Goal: Information Seeking & Learning: Check status

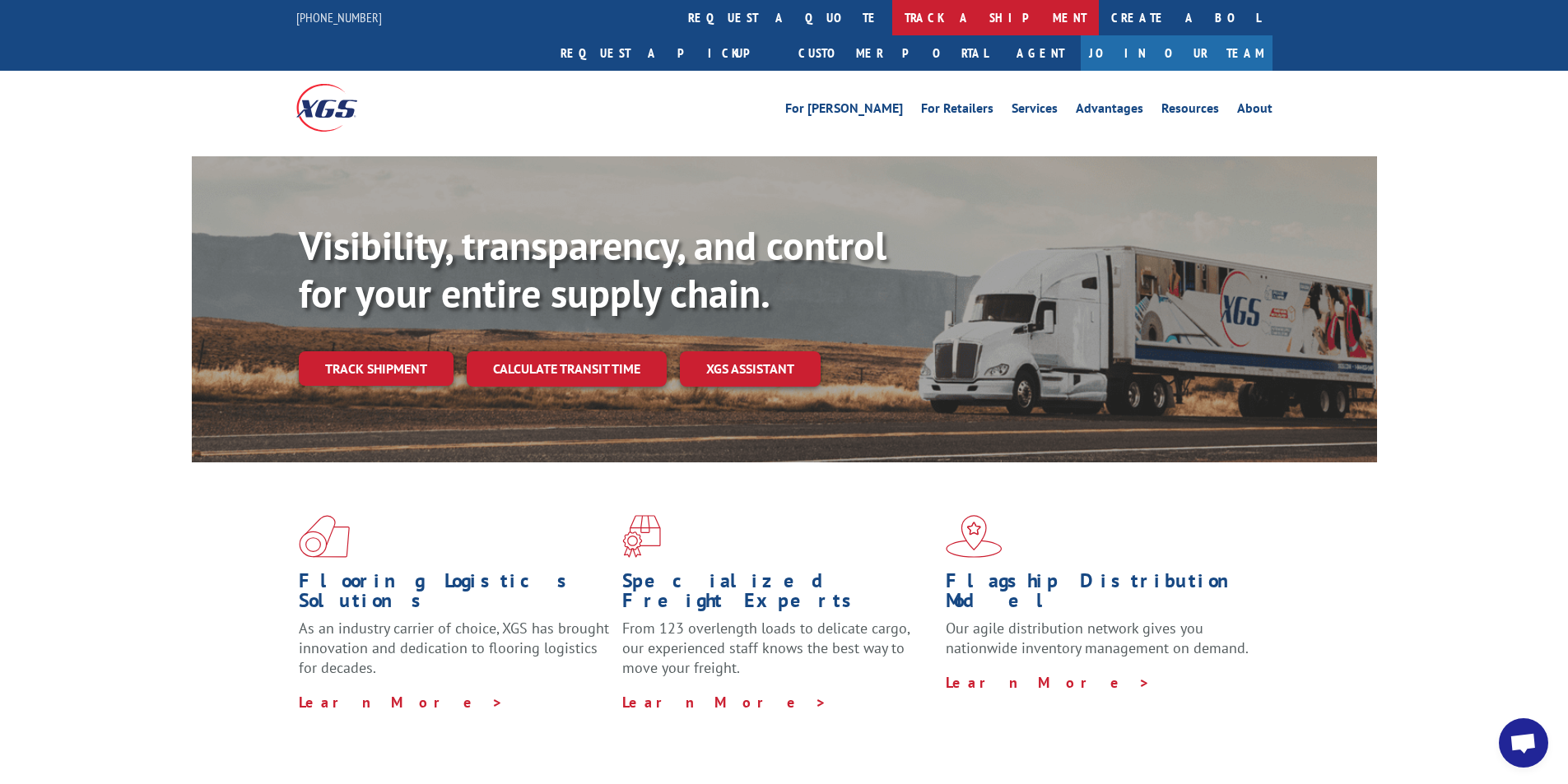
click at [892, 18] on link "track a shipment" at bounding box center [995, 17] width 207 height 35
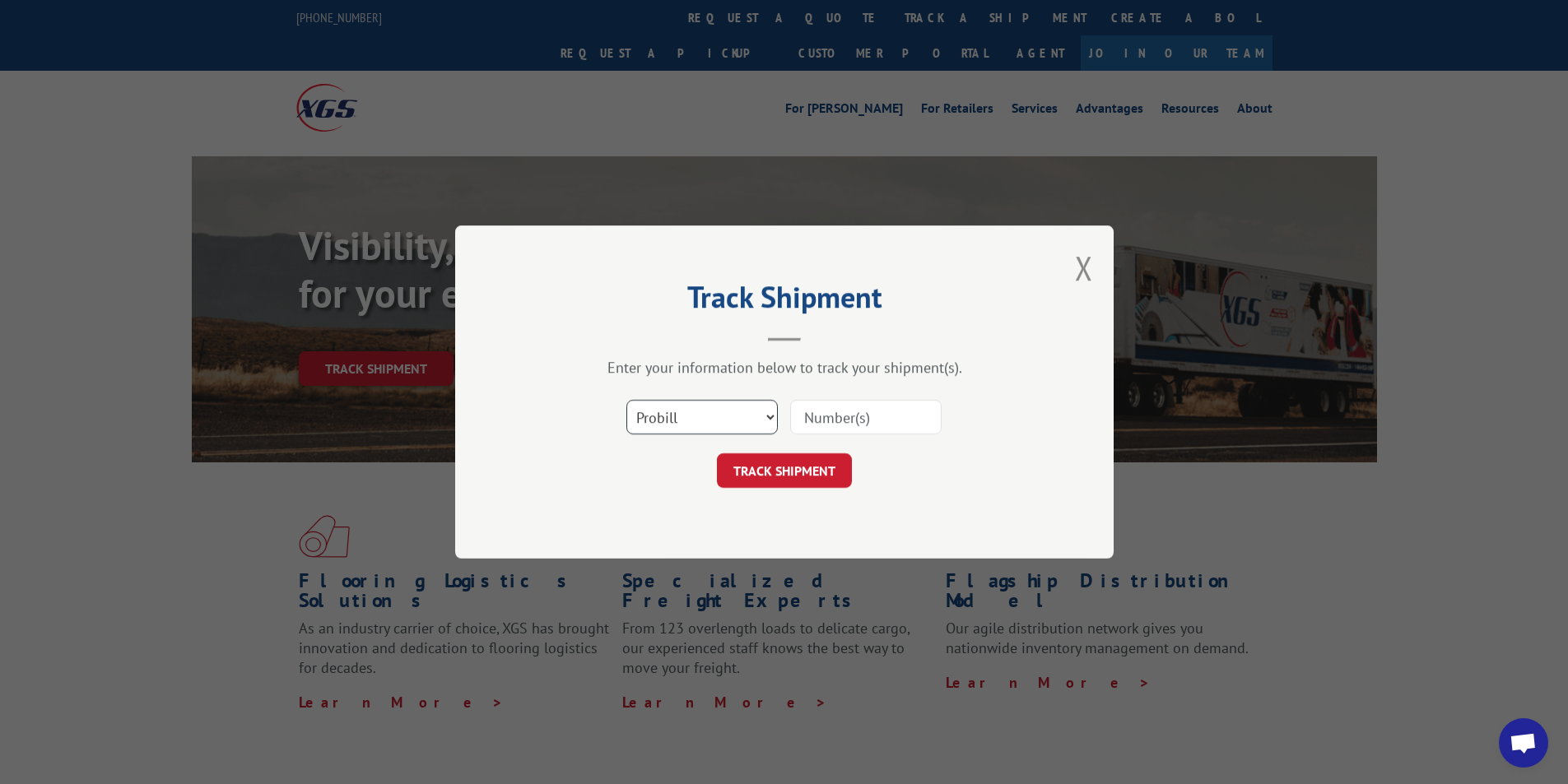
click at [693, 413] on select "Select category... Probill BOL PO" at bounding box center [702, 417] width 152 height 34
select select "bol"
click at [626, 400] on select "Select category... Probill BOL PO" at bounding box center [702, 417] width 152 height 34
click at [852, 416] on input at bounding box center [866, 417] width 152 height 34
type input "428776"
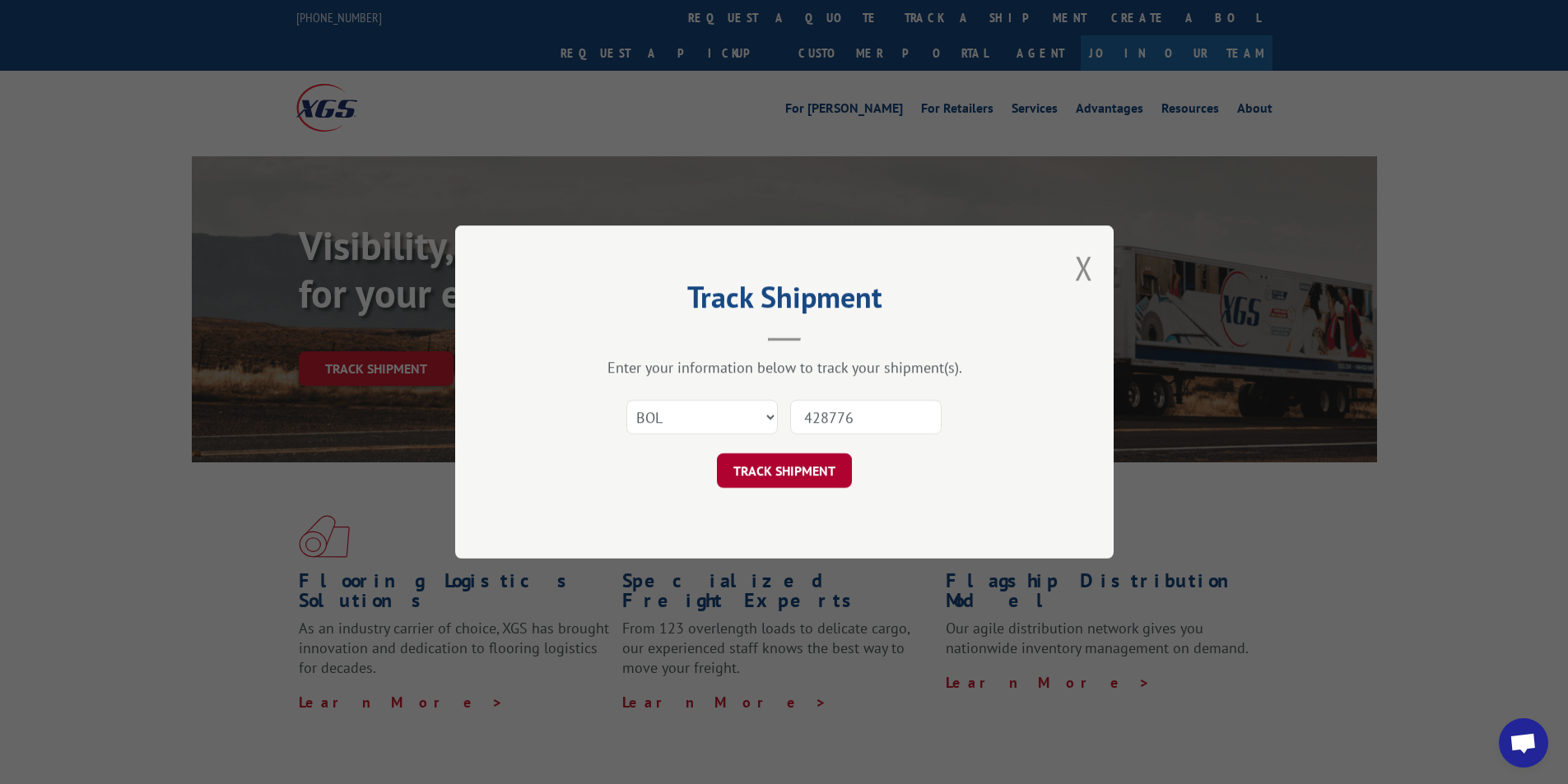
click at [802, 463] on button "TRACK SHIPMENT" at bounding box center [784, 470] width 135 height 34
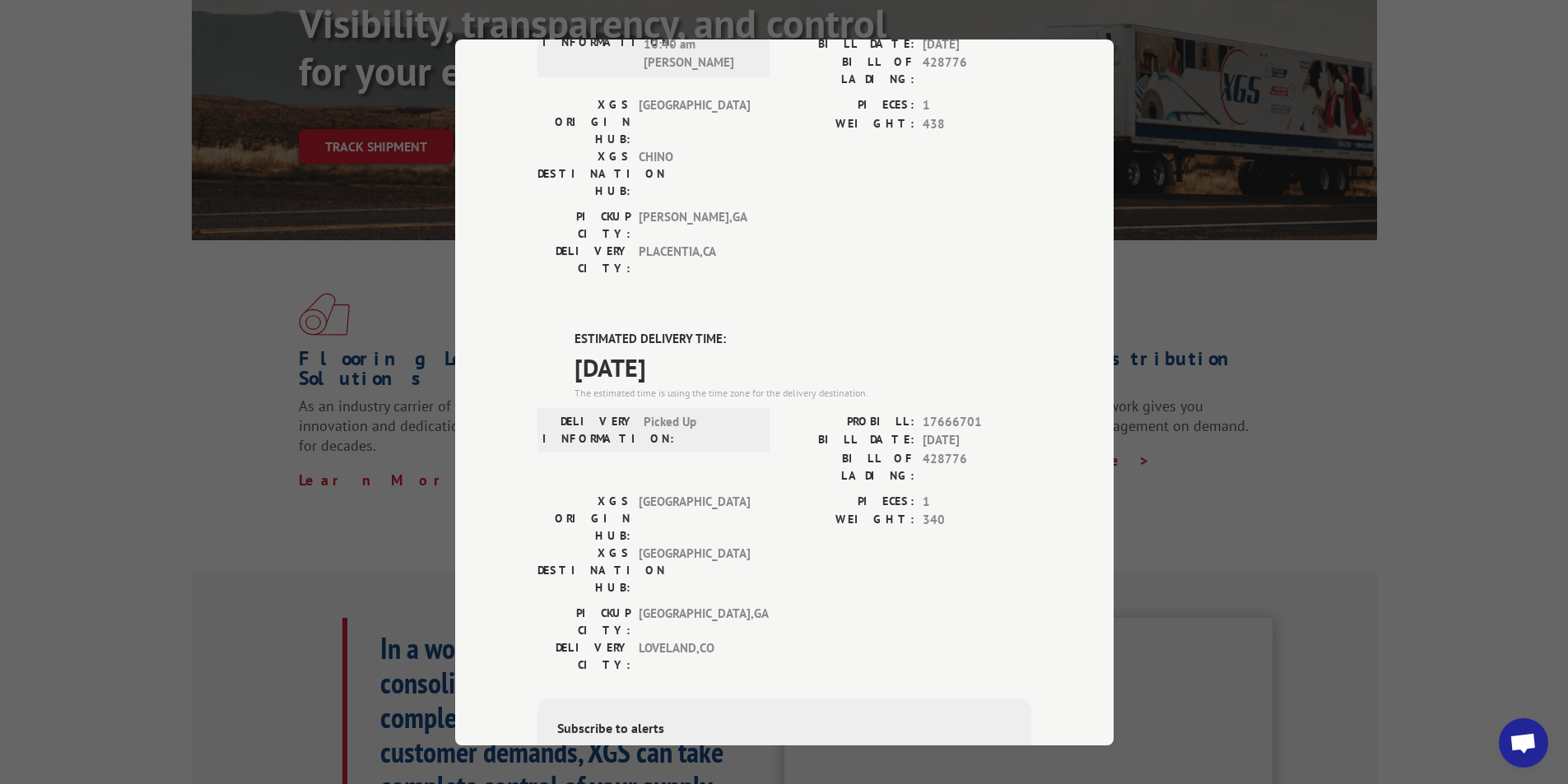
scroll to position [246, 0]
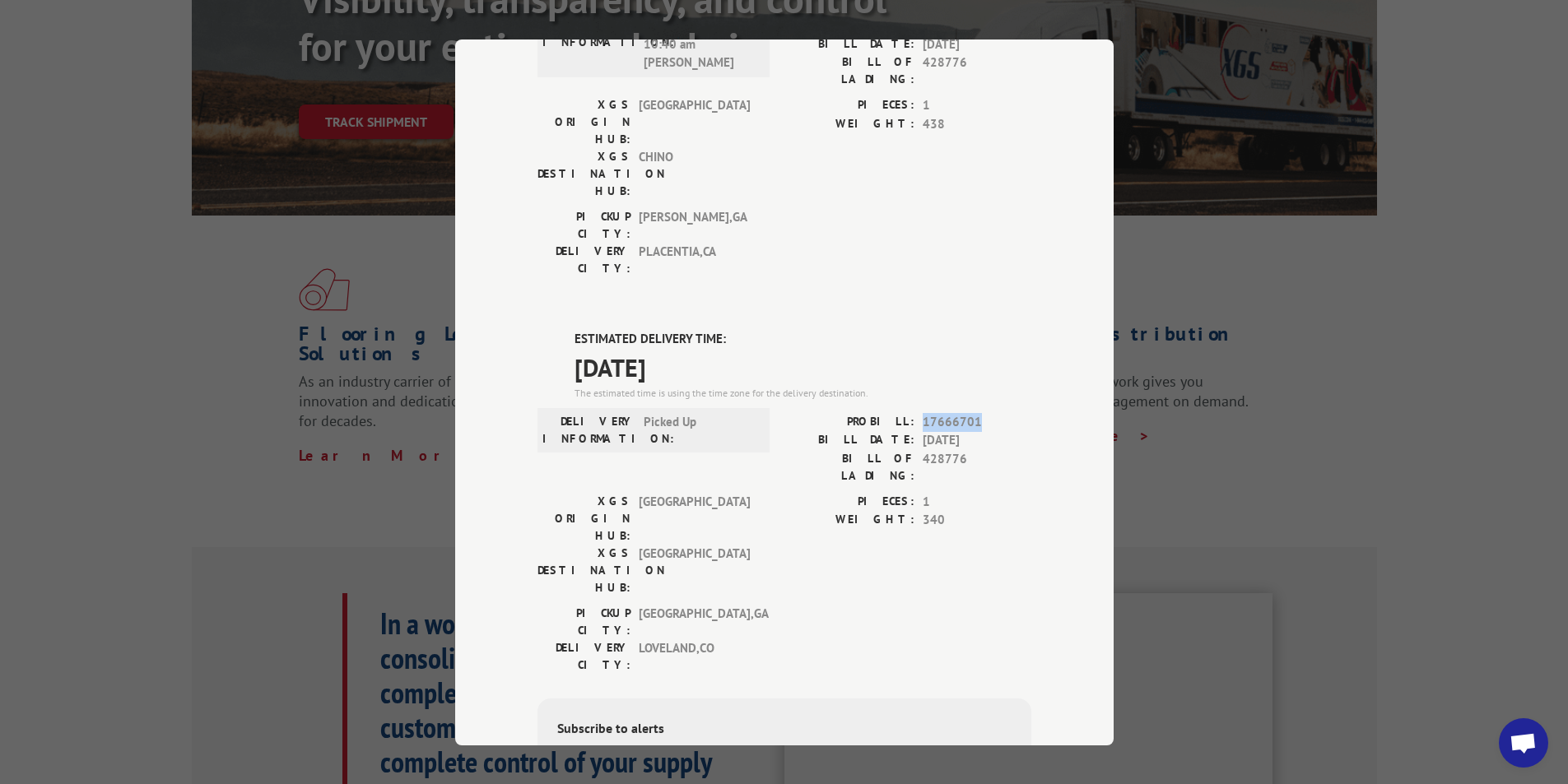
drag, startPoint x: 973, startPoint y: 230, endPoint x: 915, endPoint y: 224, distance: 58.3
click at [915, 412] on div "PROBILL: 17666701" at bounding box center [907, 421] width 246 height 19
copy span "17666701"
